Goal: Information Seeking & Learning: Understand process/instructions

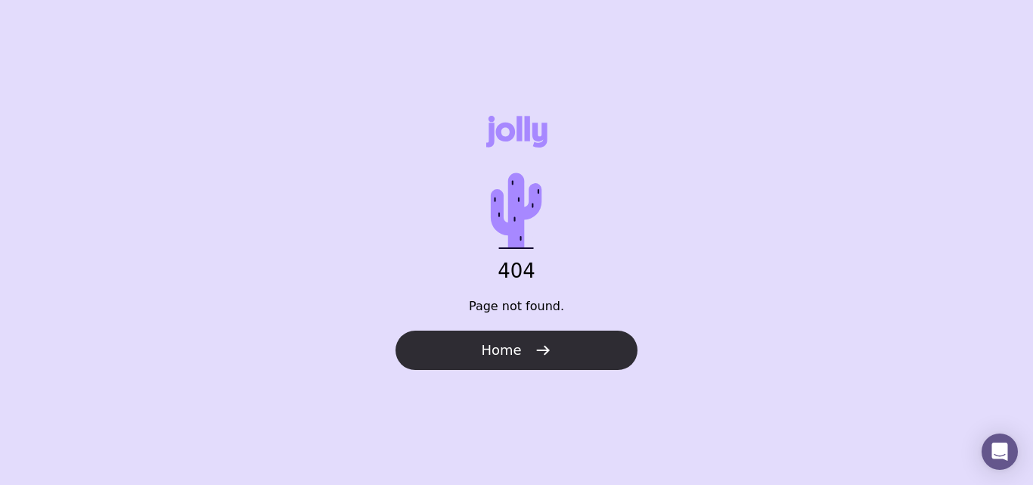
click at [556, 365] on button "Home" at bounding box center [516, 349] width 242 height 39
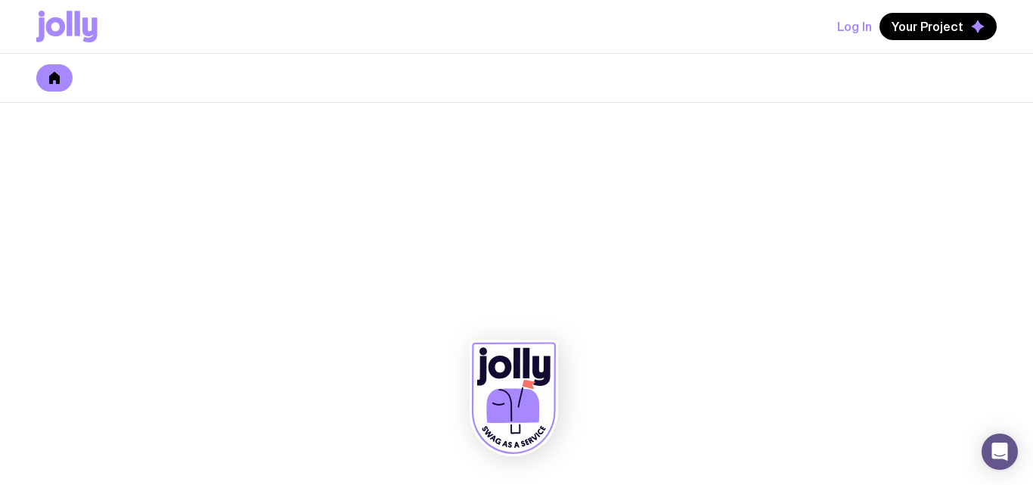
click at [58, 80] on icon at bounding box center [54, 78] width 11 height 12
click at [76, 17] on icon at bounding box center [77, 23] width 5 height 25
click at [66, 14] on icon at bounding box center [66, 27] width 61 height 32
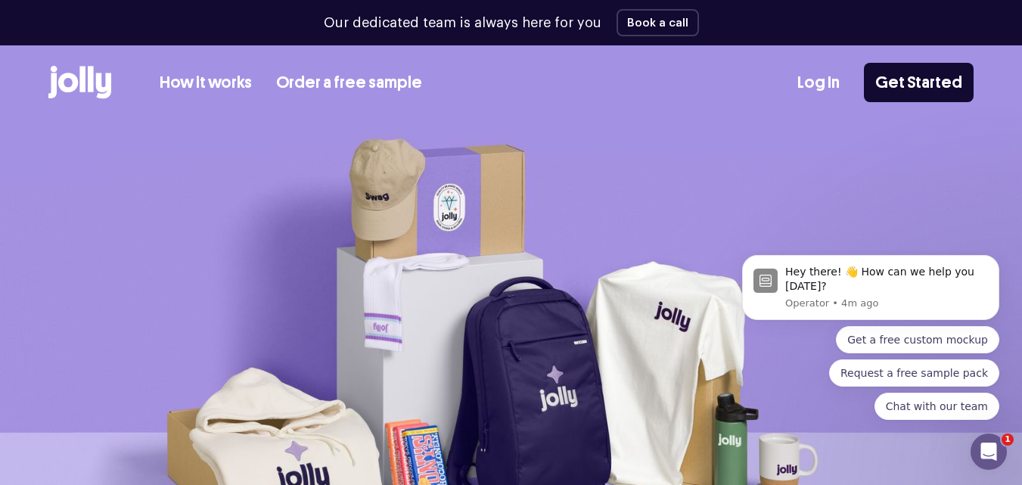
click at [194, 67] on div "How it works Order a free sample" at bounding box center [235, 82] width 374 height 33
click at [196, 92] on link "How it works" at bounding box center [206, 82] width 92 height 25
